Goal: Complete application form

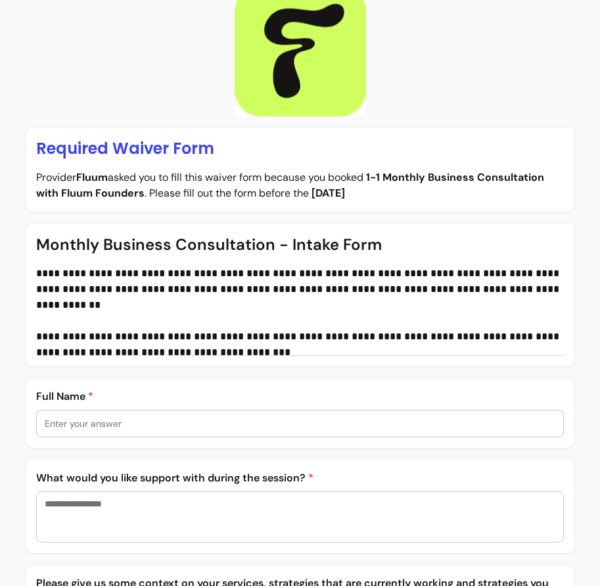
scroll to position [72, 0]
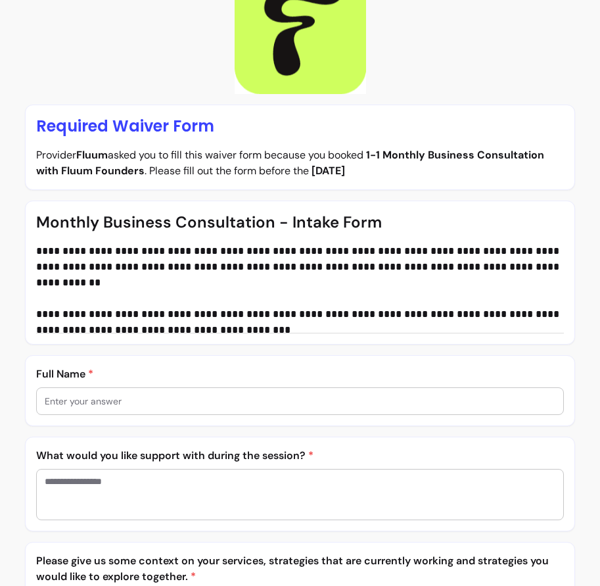
click at [244, 393] on div at bounding box center [300, 401] width 511 height 26
type input "[PERSON_NAME]"
click at [288, 496] on textarea "Enter your answer" at bounding box center [300, 493] width 511 height 39
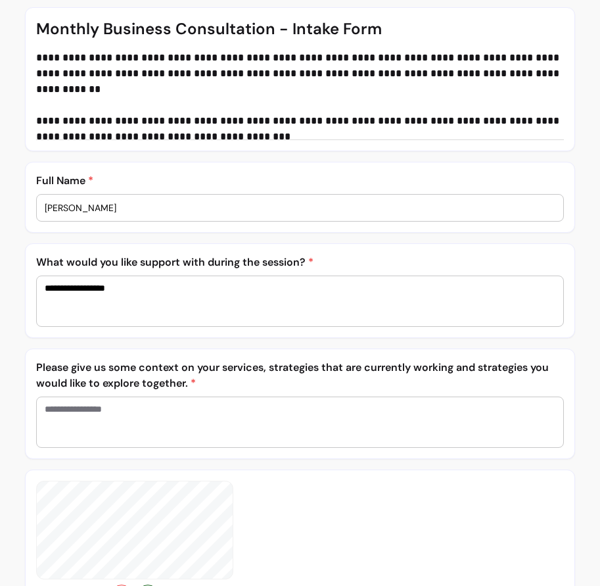
scroll to position [273, 0]
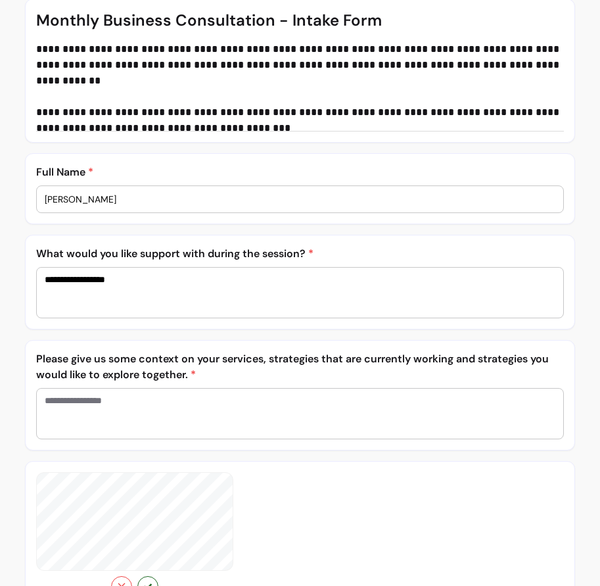
type textarea "**********"
click at [196, 417] on textarea "Enter your answer" at bounding box center [300, 413] width 511 height 39
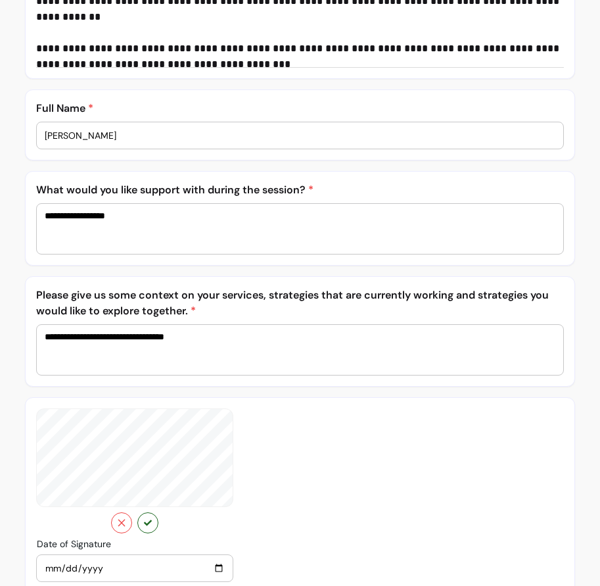
scroll to position [397, 0]
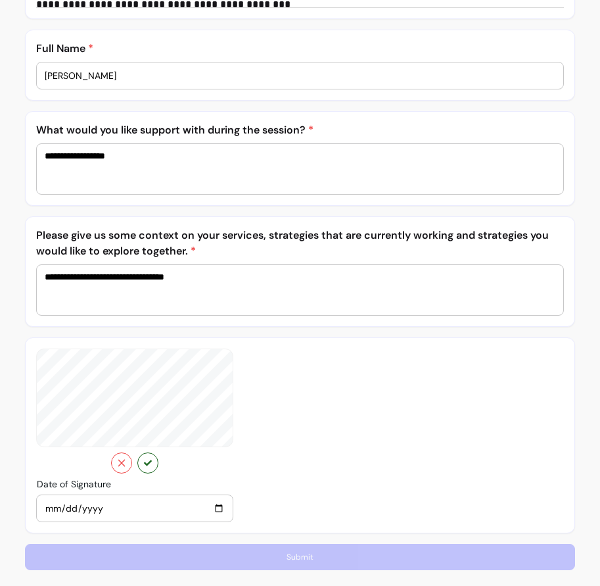
type textarea "**********"
click at [154, 461] on button "button" at bounding box center [147, 462] width 21 height 21
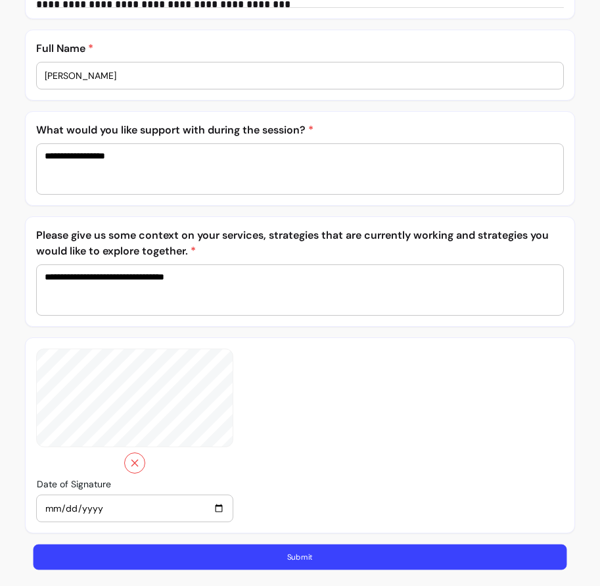
click at [363, 563] on button "Submit" at bounding box center [301, 557] width 534 height 26
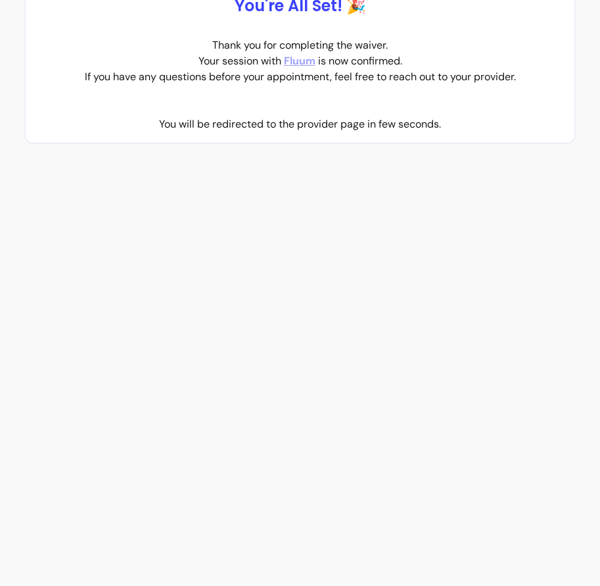
scroll to position [0, 0]
